Goal: Obtain resource: Obtain resource

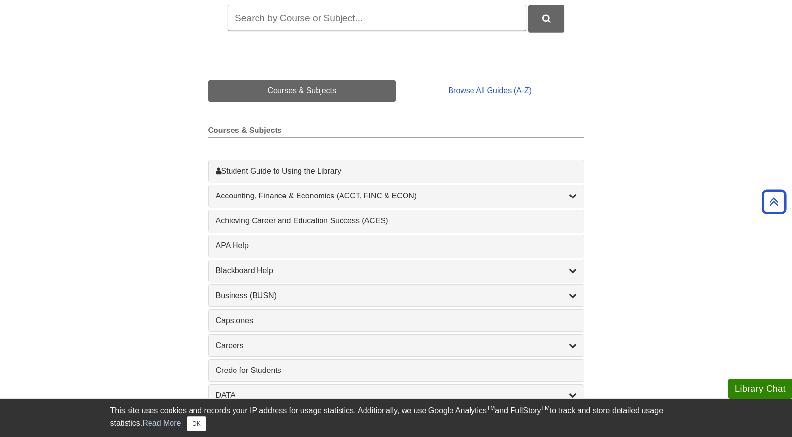
scroll to position [172, 0]
click at [401, 192] on div "Accounting, Finance & Economics (ACCT, FINC & ECON) , 4 guides" at bounding box center [396, 197] width 361 height 12
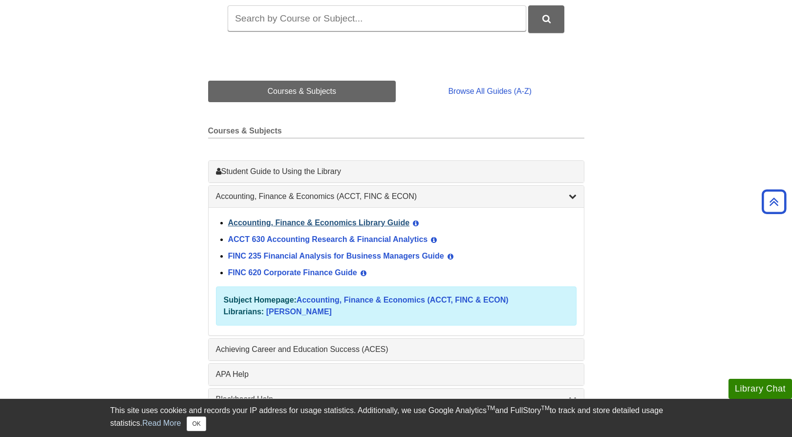
click at [373, 223] on link "Accounting, Finance & Economics Library Guide" at bounding box center [319, 222] width 182 height 8
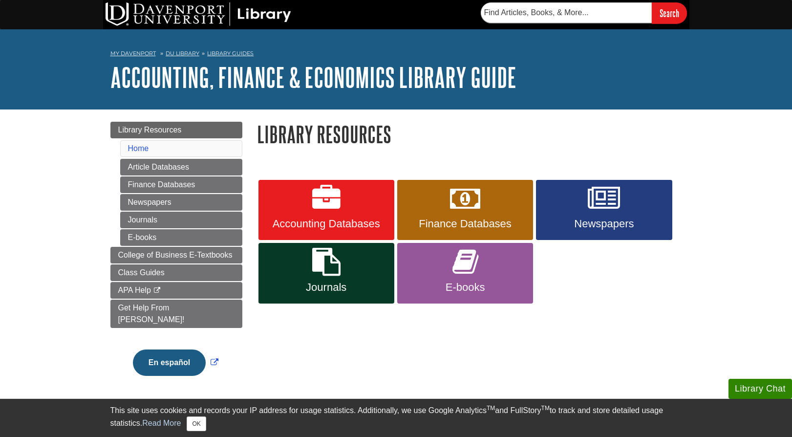
click at [357, 226] on span "Accounting Databases" at bounding box center [326, 224] width 121 height 13
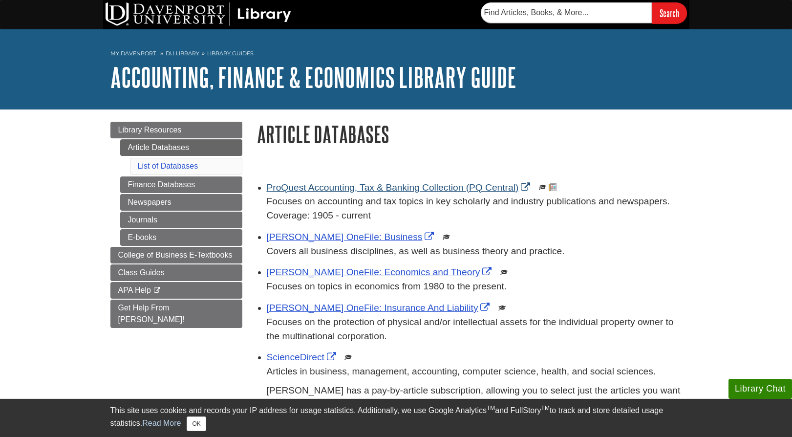
click at [364, 192] on link "ProQuest Accounting, Tax & Banking Collection (PQ Central)" at bounding box center [400, 187] width 266 height 10
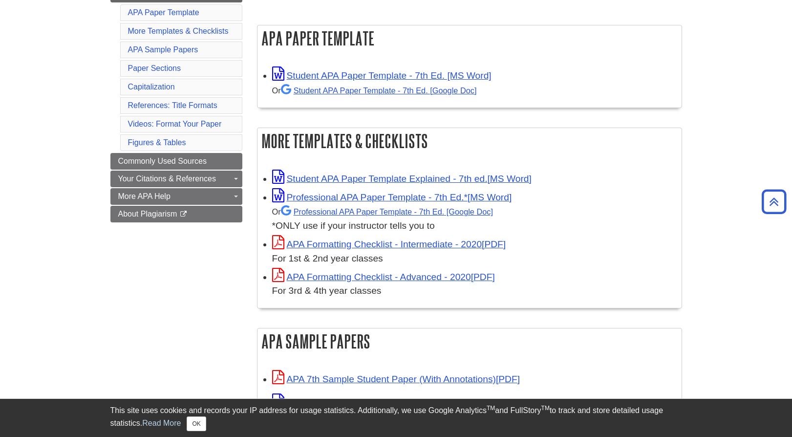
scroll to position [202, 0]
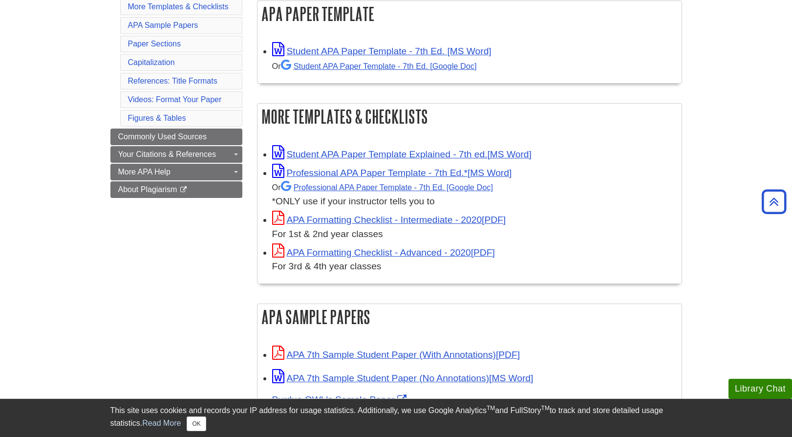
click at [432, 56] on div "Student APA Paper Template - 7th Ed. [MS Word] Or Student APA Paper Template - …" at bounding box center [474, 58] width 405 height 31
click at [433, 52] on link "Student APA Paper Template - 7th Ed. [MS Word]" at bounding box center [381, 51] width 219 height 10
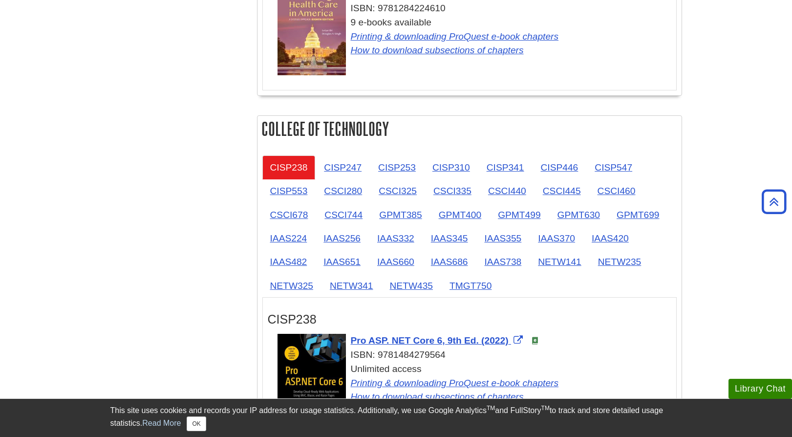
scroll to position [1086, 0]
